Goal: Register for event/course

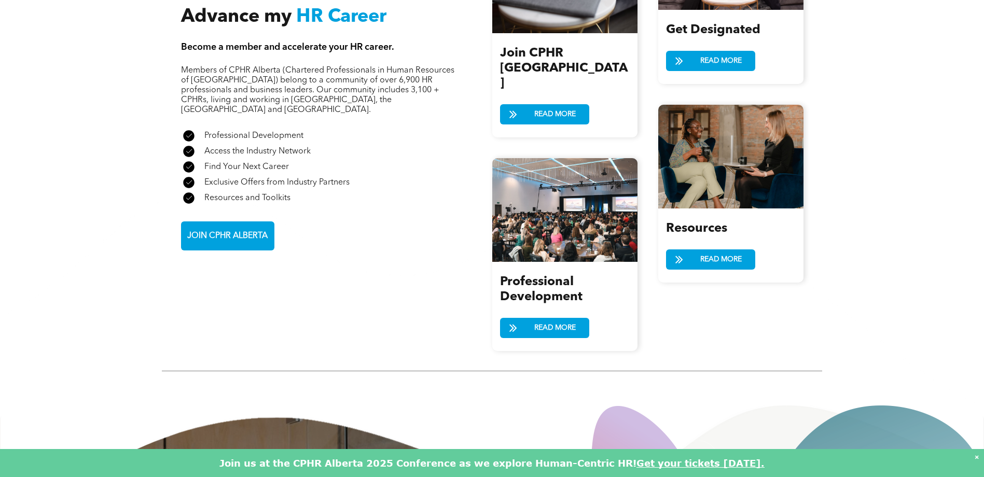
scroll to position [1120, 0]
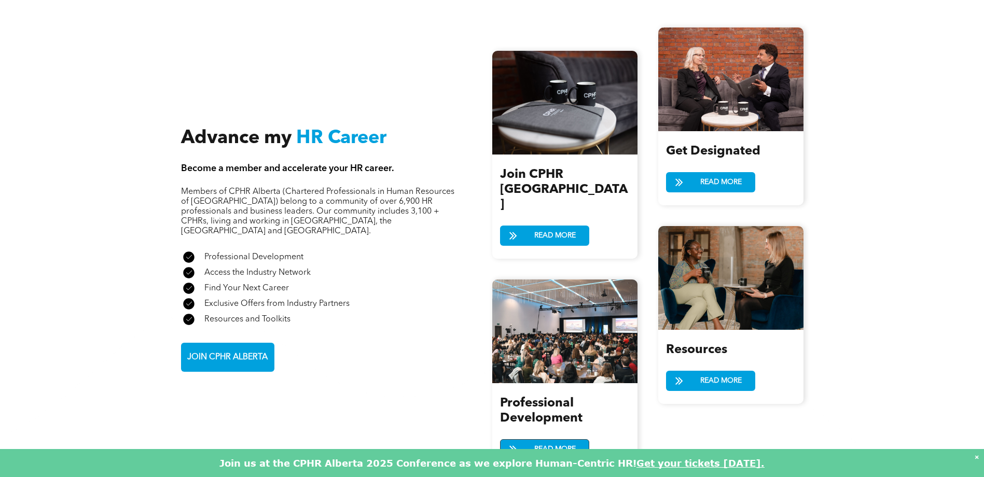
click at [545, 440] on span "READ MORE" at bounding box center [555, 449] width 49 height 19
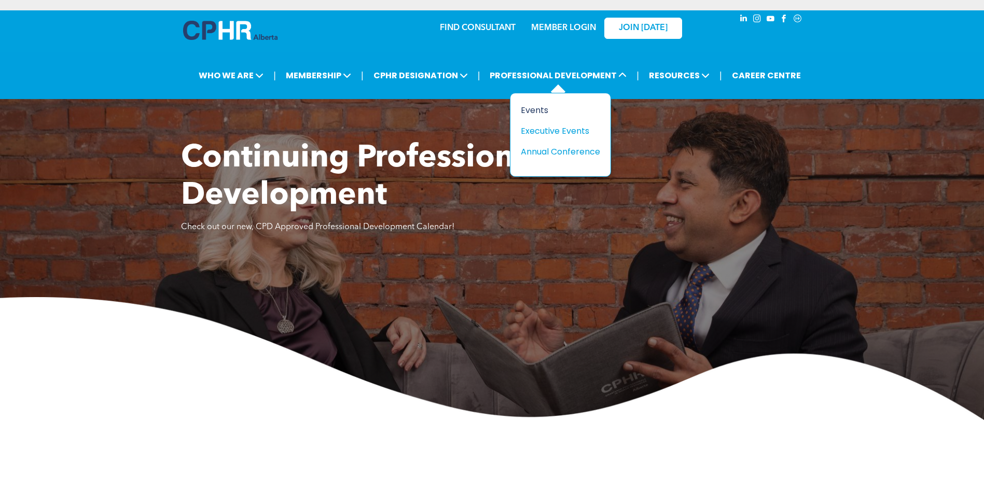
click at [537, 105] on div "Events" at bounding box center [557, 110] width 72 height 13
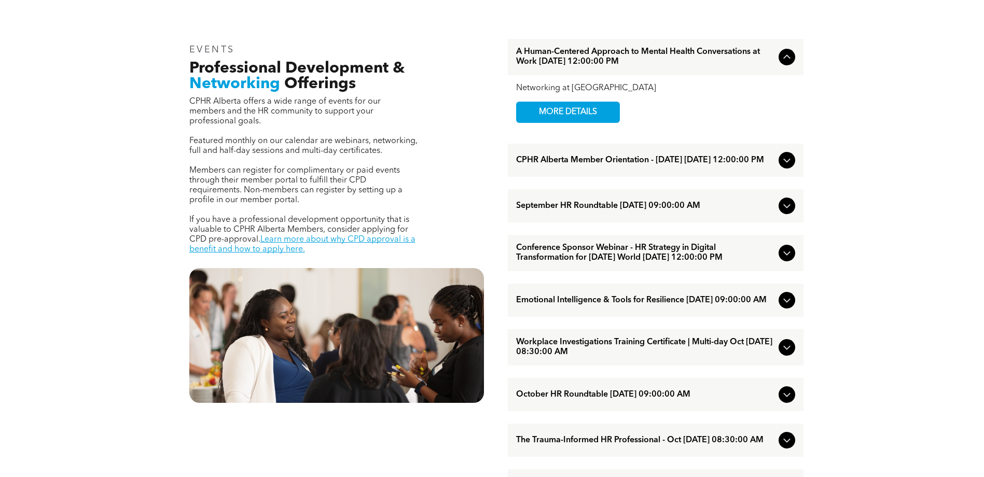
scroll to position [354, 0]
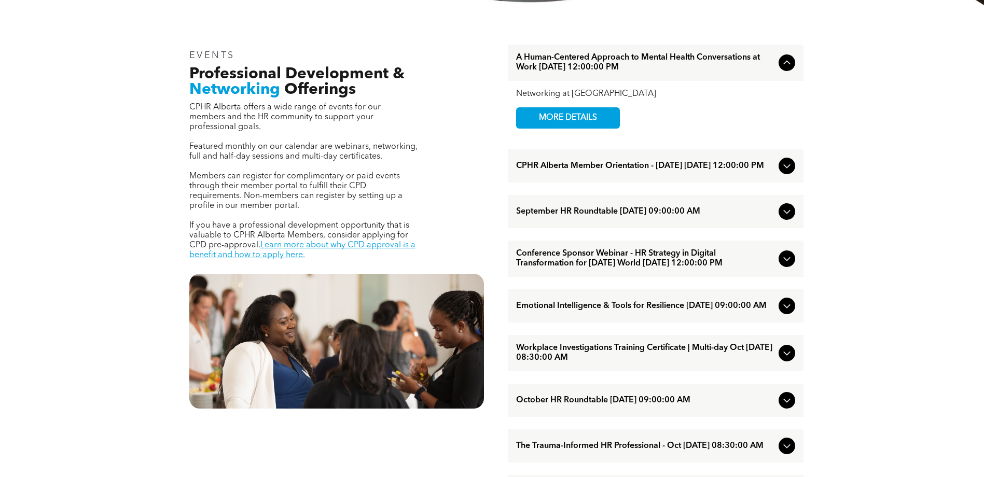
click at [786, 166] on icon at bounding box center [787, 166] width 12 height 12
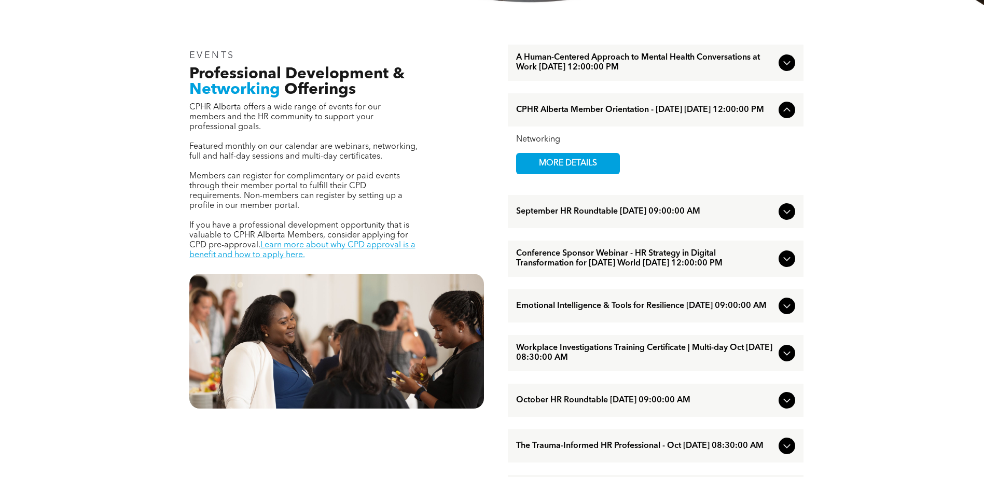
click at [777, 156] on div "Networking MORE DETAILS" at bounding box center [655, 154] width 279 height 39
click at [788, 110] on icon at bounding box center [787, 110] width 12 height 12
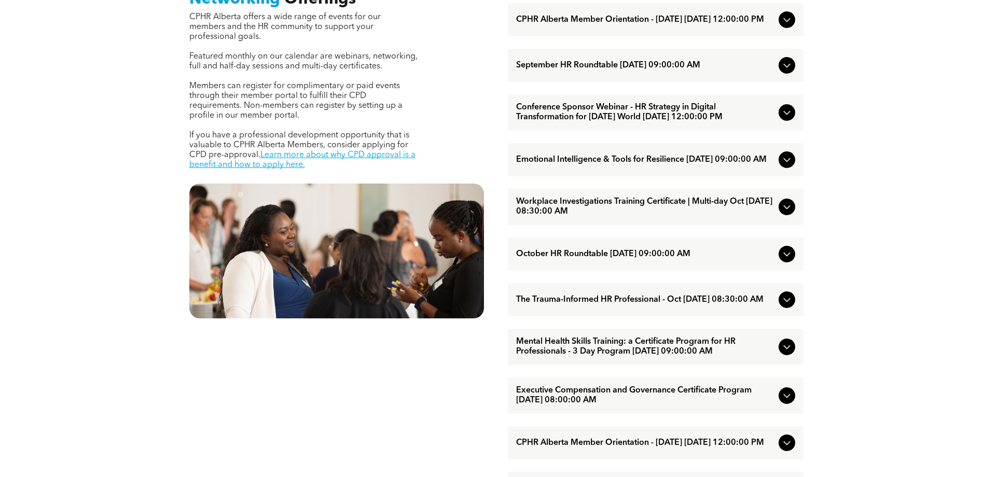
scroll to position [457, 0]
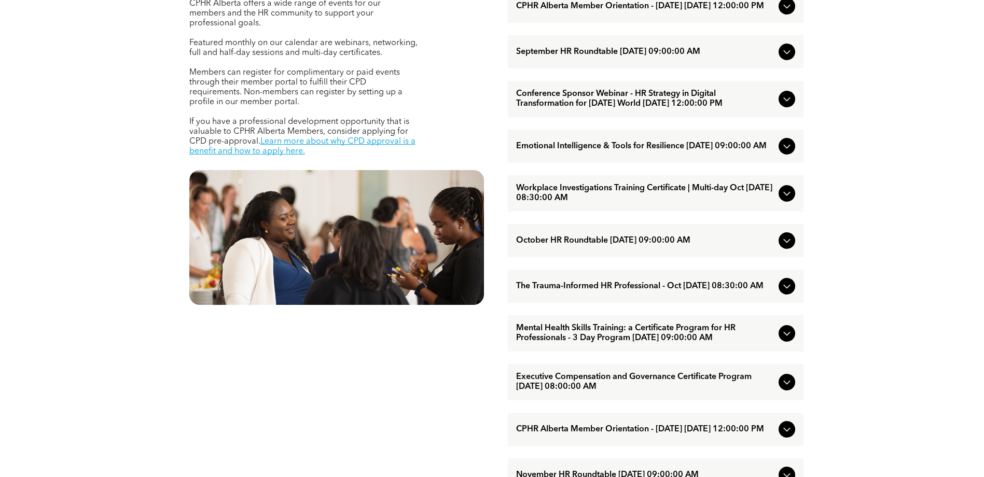
click at [754, 151] on span "Emotional Intelligence & Tools for Resilience [DATE] 09:00:00 AM" at bounding box center [645, 147] width 258 height 10
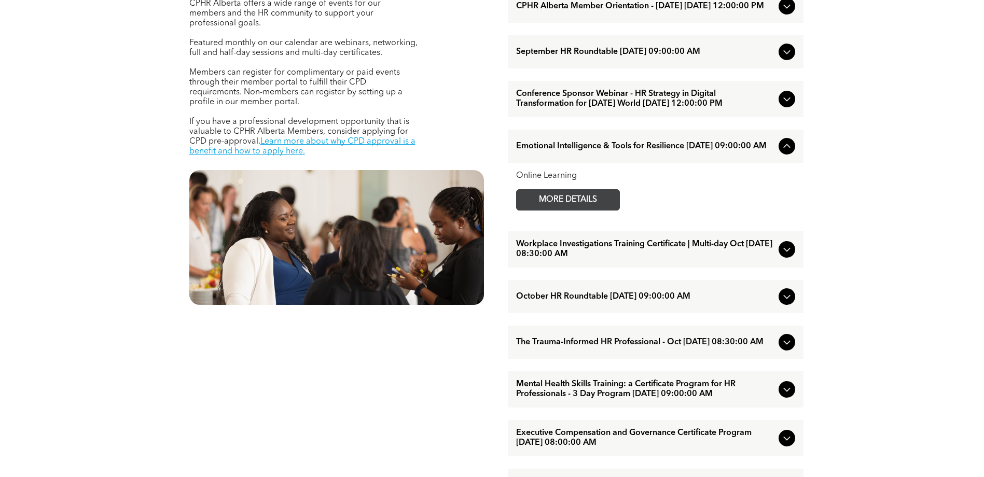
click at [576, 210] on span "MORE DETAILS" at bounding box center [568, 200] width 82 height 20
click at [783, 152] on icon at bounding box center [787, 146] width 12 height 12
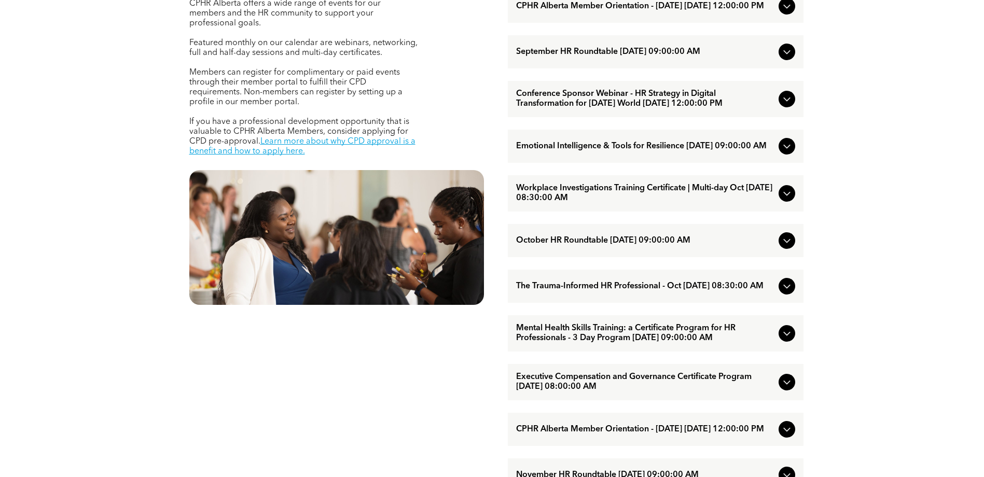
click at [788, 196] on icon at bounding box center [786, 194] width 7 height 4
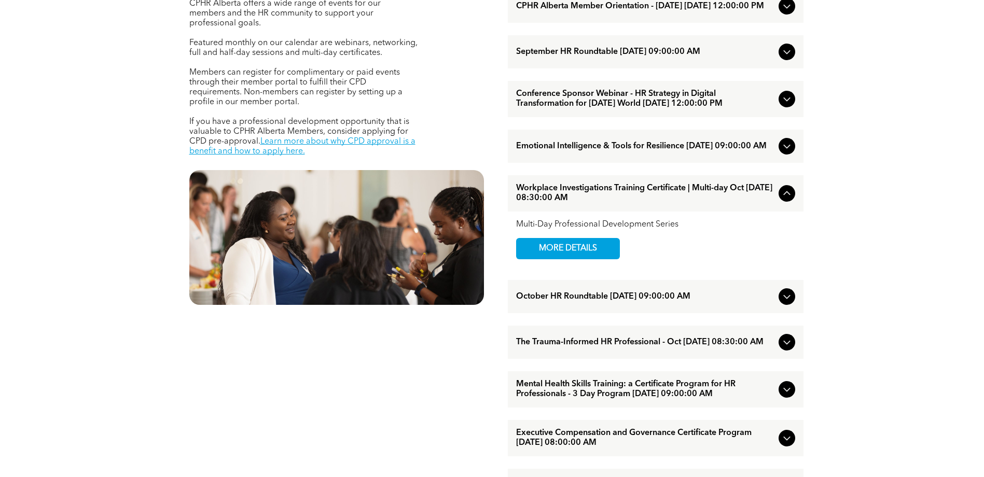
click at [788, 200] on icon at bounding box center [787, 193] width 12 height 12
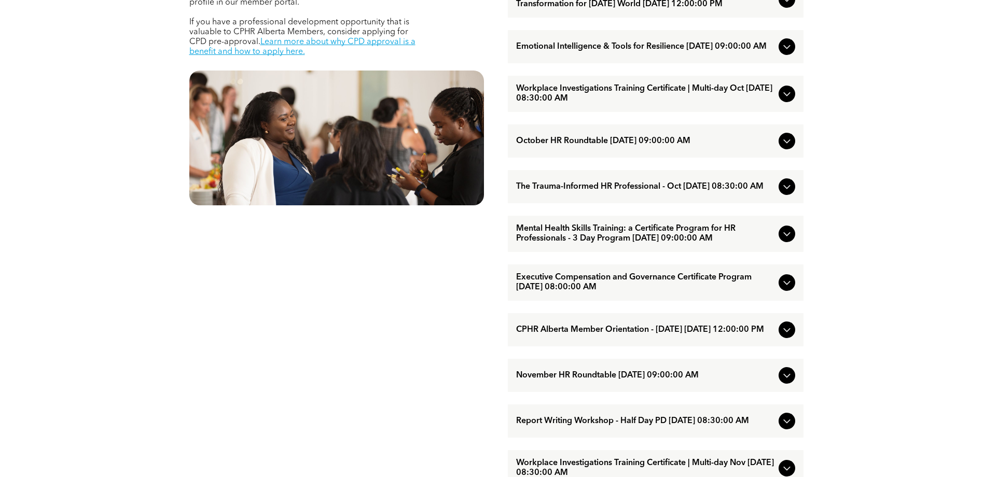
scroll to position [561, 0]
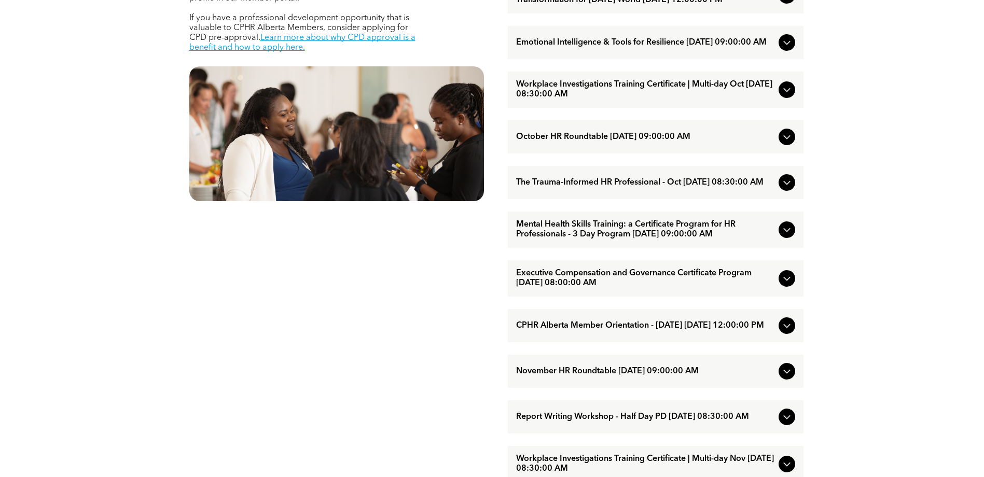
click at [672, 240] on span "Mental Health Skills Training: a Certificate Program for HR Professionals - 3 D…" at bounding box center [645, 230] width 258 height 20
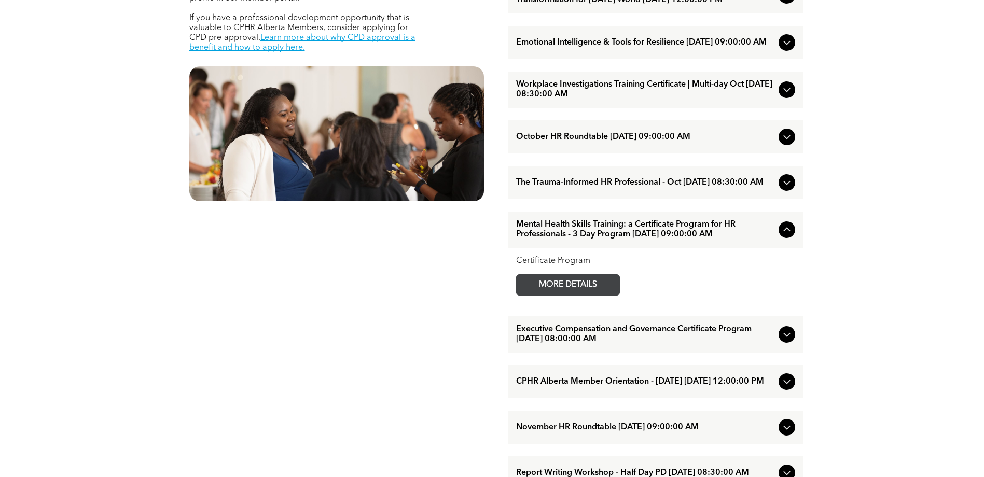
click at [572, 295] on span "MORE DETAILS" at bounding box center [568, 285] width 82 height 20
click at [784, 236] on icon at bounding box center [787, 230] width 12 height 12
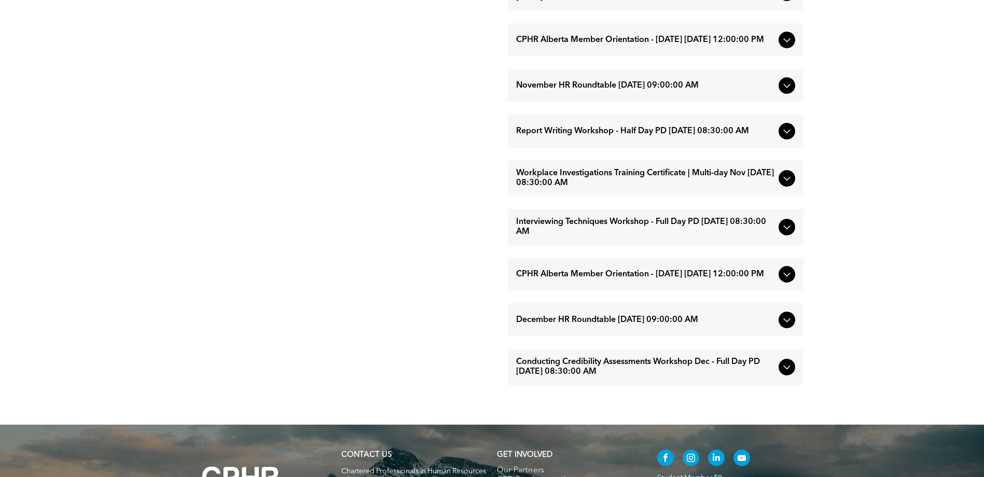
scroll to position [872, 0]
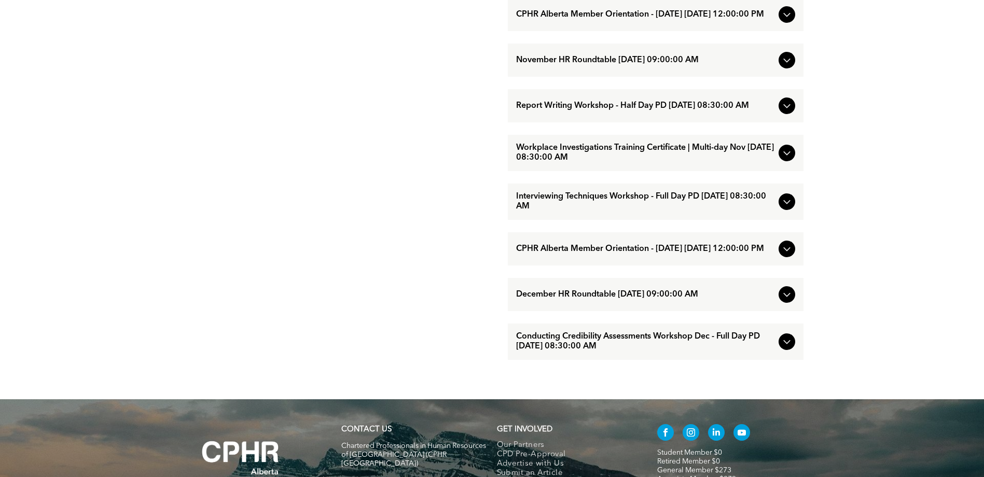
click at [786, 348] on icon at bounding box center [787, 342] width 12 height 12
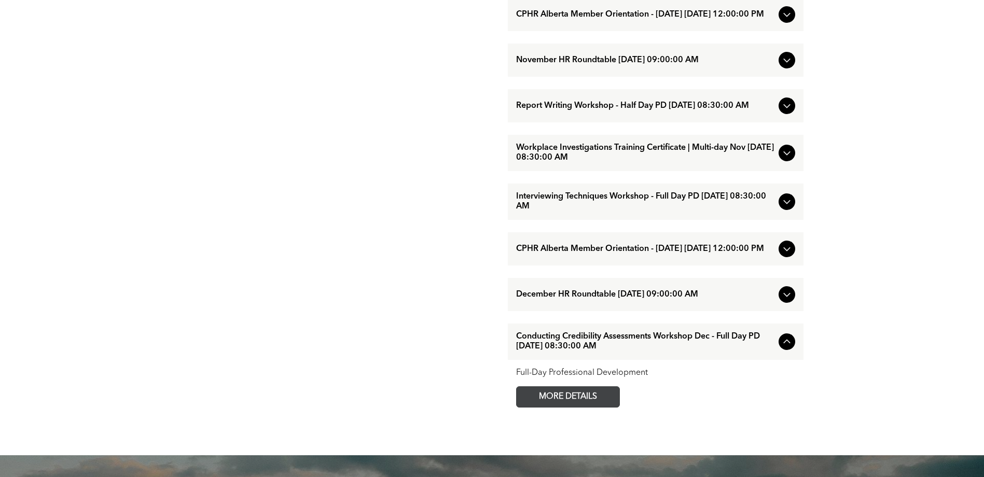
click at [567, 407] on span "MORE DETAILS" at bounding box center [568, 397] width 82 height 20
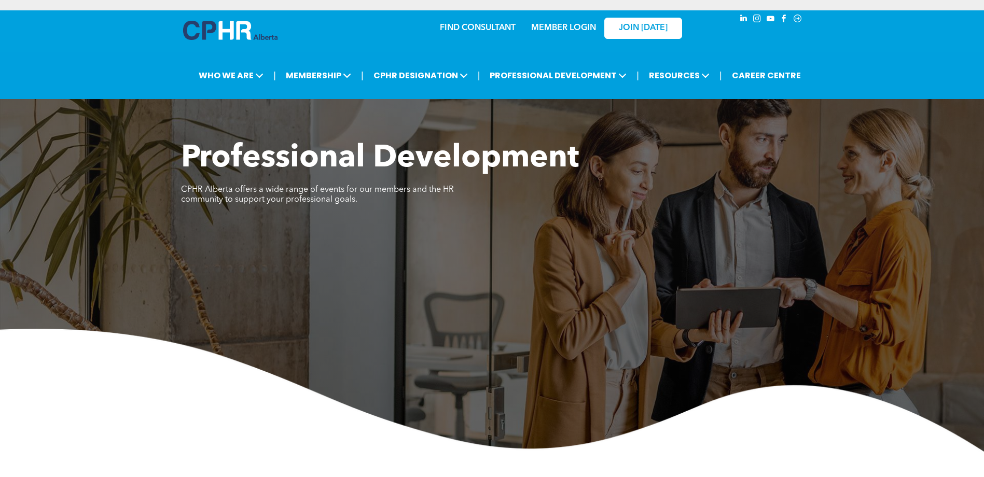
click at [421, 207] on p at bounding box center [336, 210] width 311 height 10
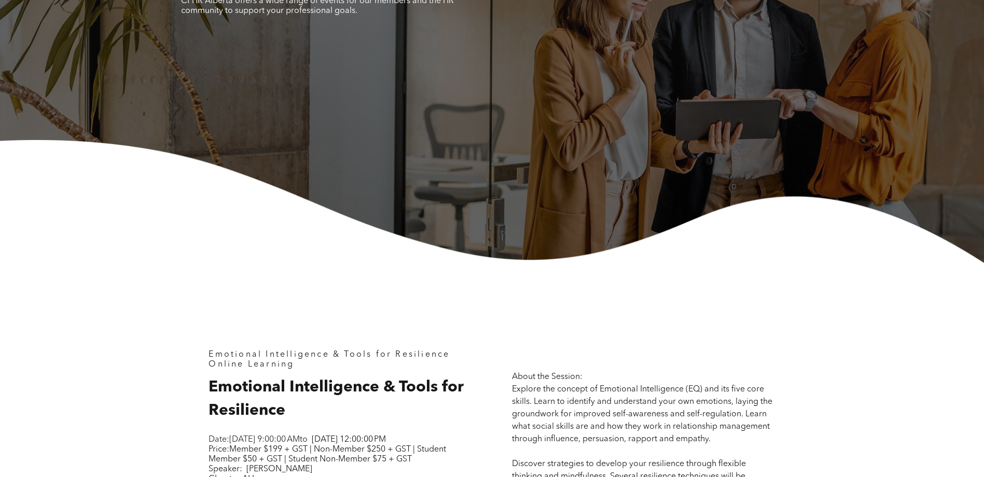
scroll to position [415, 0]
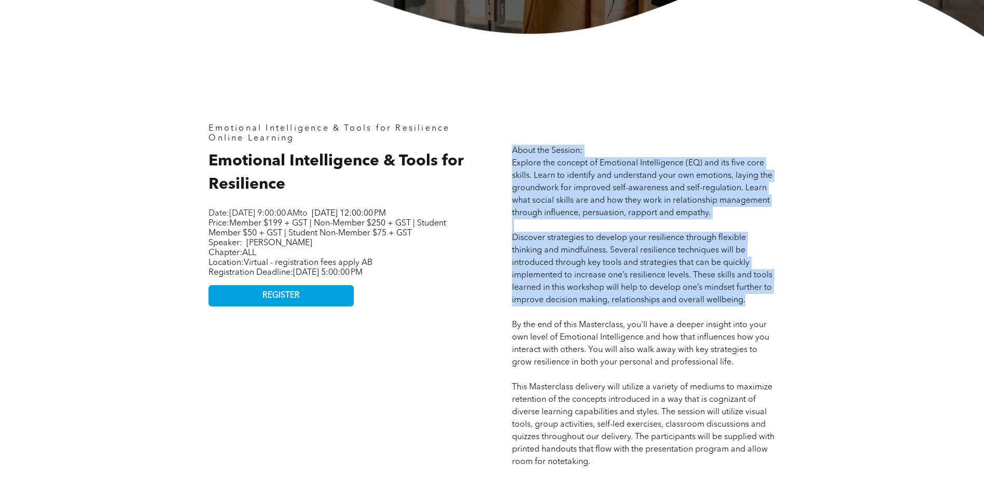
drag, startPoint x: 512, startPoint y: 149, endPoint x: 749, endPoint y: 298, distance: 280.3
click at [749, 298] on p "About the Session: Explore the concept of Emotional Intelligence (EQ) and its f…" at bounding box center [643, 450] width 263 height 610
copy span "About the Session: Explore the concept of Emotional Intelligence (EQ) and its f…"
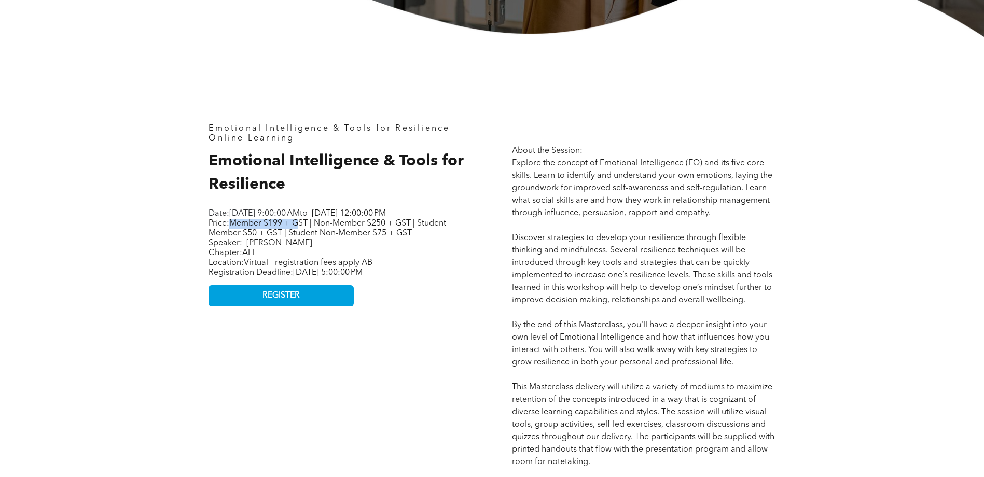
drag, startPoint x: 232, startPoint y: 231, endPoint x: 303, endPoint y: 231, distance: 71.6
click at [303, 231] on span "Member $199 + GST | Non-Member $250 + GST | Student Member $50 + GST | Student …" at bounding box center [328, 228] width 238 height 18
drag, startPoint x: 303, startPoint y: 231, endPoint x: 340, endPoint y: 234, distance: 36.4
click at [340, 234] on span "Member $199 + GST | Non-Member $250 + GST | Student Member $50 + GST | Student …" at bounding box center [328, 228] width 238 height 18
click at [718, 324] on span "About the Session: Explore the concept of Emotional Intelligence (EQ) and its f…" at bounding box center [643, 450] width 262 height 606
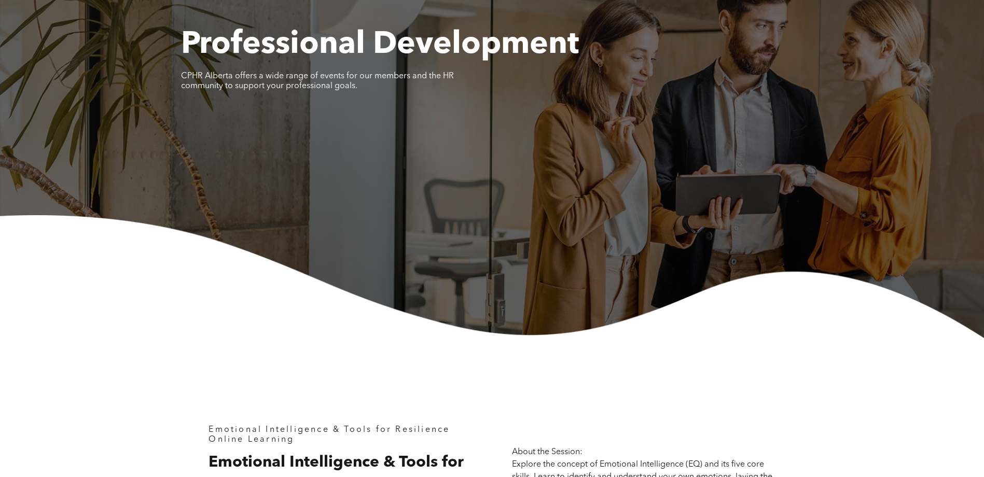
scroll to position [0, 0]
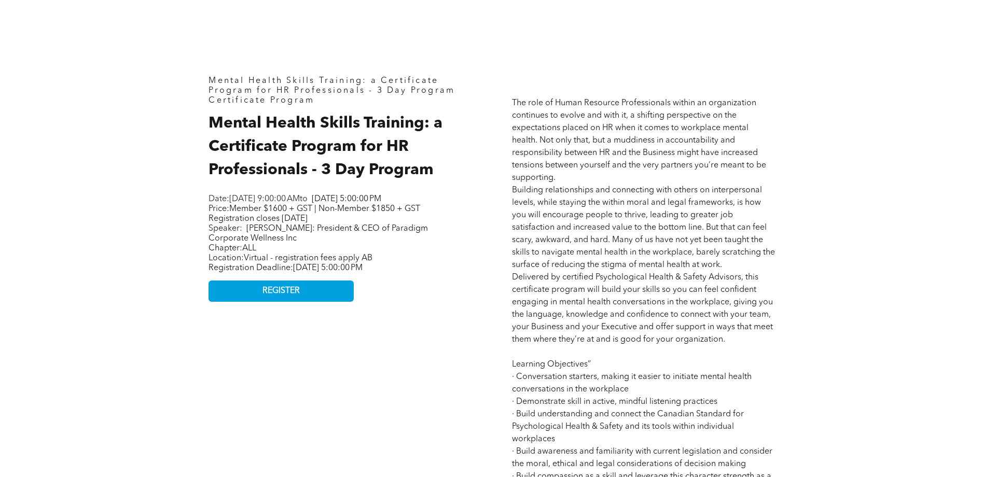
scroll to position [467, 0]
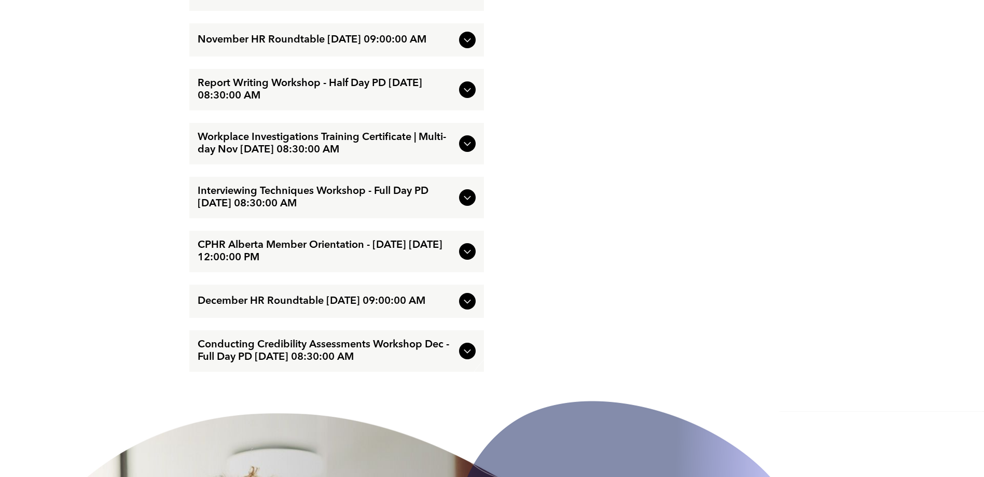
scroll to position [2178, 0]
